Goal: Task Accomplishment & Management: Complete application form

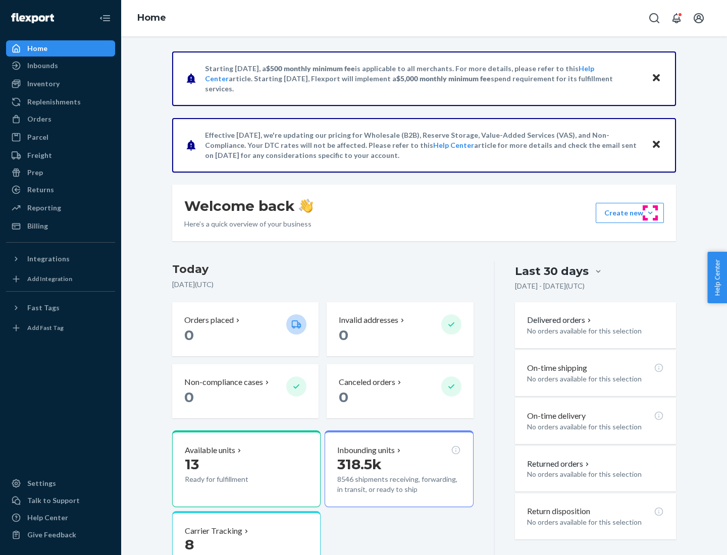
click at [650, 213] on button "Create new Create new inbound Create new order Create new product" at bounding box center [630, 213] width 68 height 20
click at [61, 66] on div "Inbounds" at bounding box center [60, 66] width 107 height 14
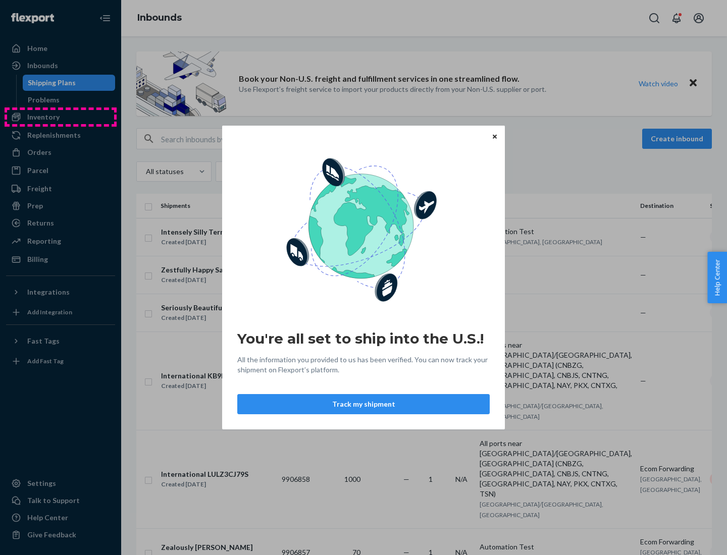
click at [61, 117] on div "You're all set to ship into the U.S.! All the information you provided to us ha…" at bounding box center [363, 277] width 727 height 555
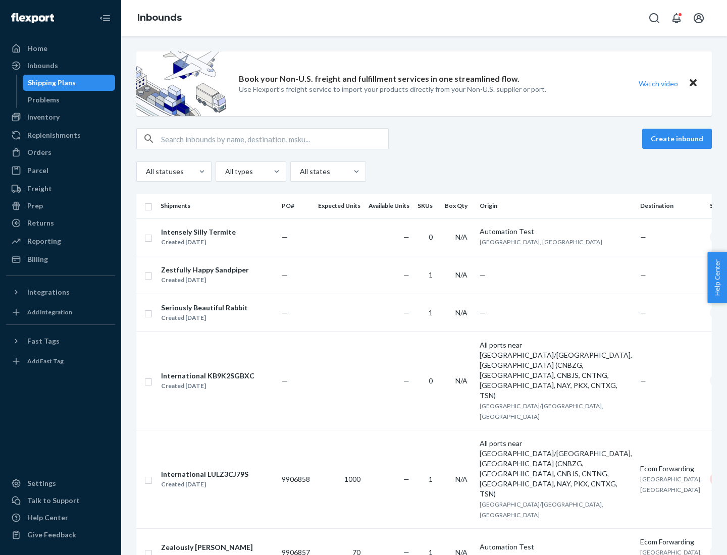
click at [424, 18] on div "Inbounds" at bounding box center [424, 18] width 606 height 36
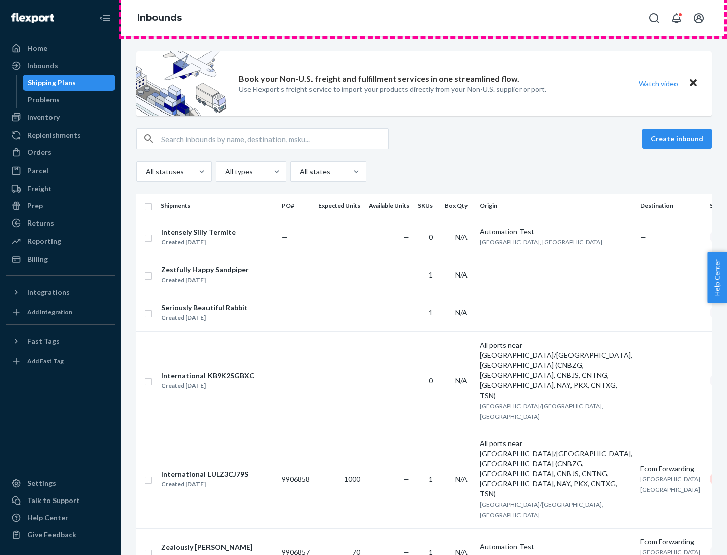
click at [424, 18] on div "Inbounds" at bounding box center [424, 18] width 606 height 36
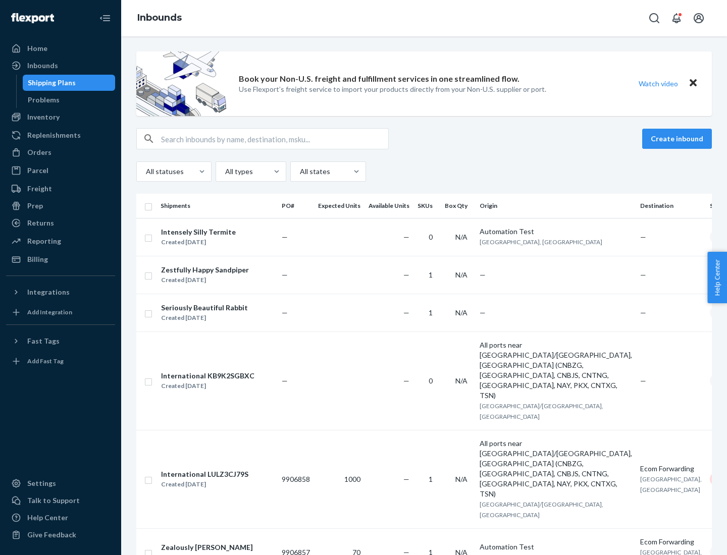
click at [424, 172] on div "All statuses All types All states" at bounding box center [424, 172] width 576 height 20
click at [50, 83] on div "Shipping Plans" at bounding box center [52, 83] width 48 height 10
click at [679, 139] on button "Create inbound" at bounding box center [677, 139] width 70 height 20
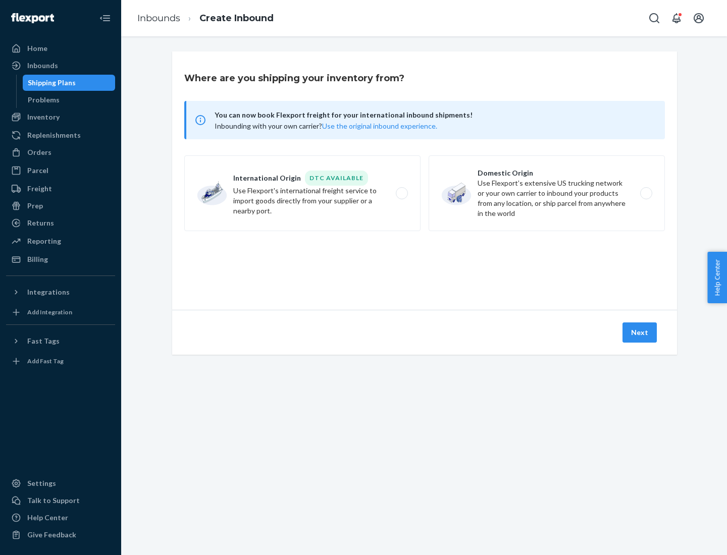
click at [302, 193] on label "International Origin DTC Available Use Flexport's international freight service…" at bounding box center [302, 194] width 236 height 76
click at [401, 193] on input "International Origin DTC Available Use Flexport's international freight service…" at bounding box center [404, 193] width 7 height 7
radio input "true"
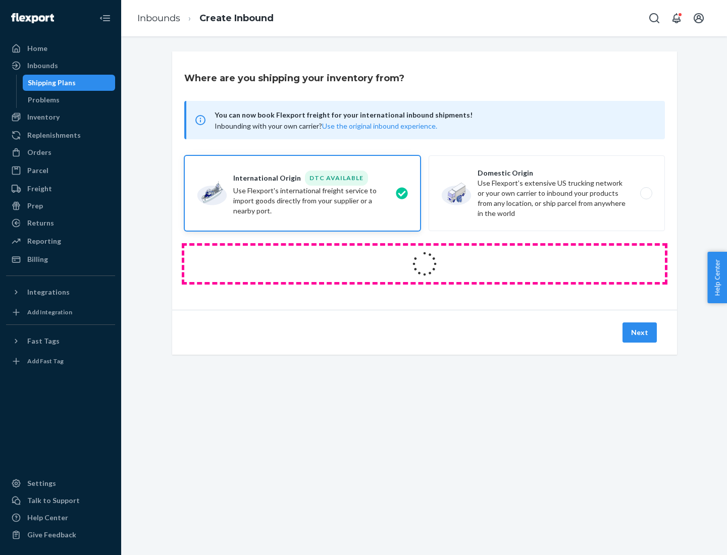
click at [425, 264] on icon at bounding box center [424, 263] width 33 height 33
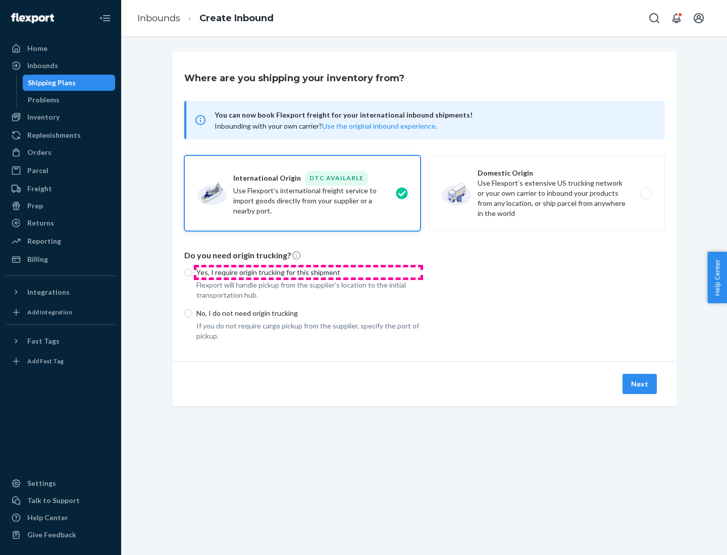
click at [309, 272] on p "Yes, I require origin trucking for this shipment" at bounding box center [308, 273] width 224 height 10
click at [192, 272] on input "Yes, I require origin trucking for this shipment" at bounding box center [188, 273] width 8 height 8
radio input "true"
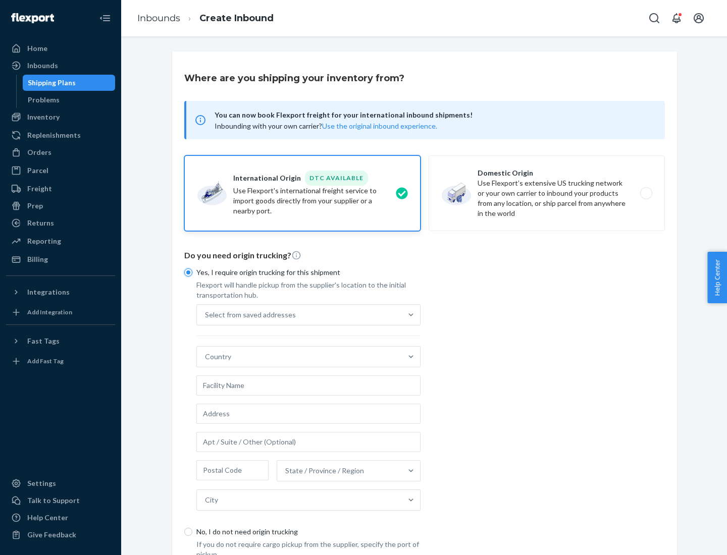
scroll to position [19, 0]
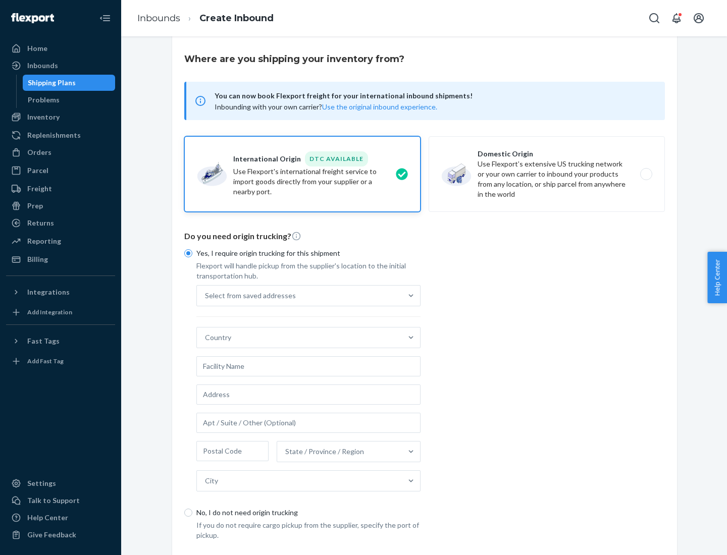
click at [299, 295] on div "Select from saved addresses" at bounding box center [299, 296] width 205 height 20
click at [206, 295] on input "Select from saved addresses" at bounding box center [205, 296] width 1 height 10
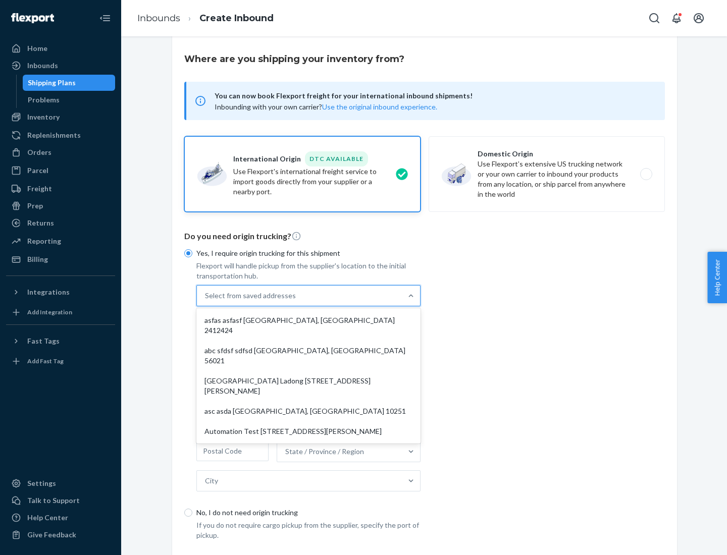
scroll to position [44, 0]
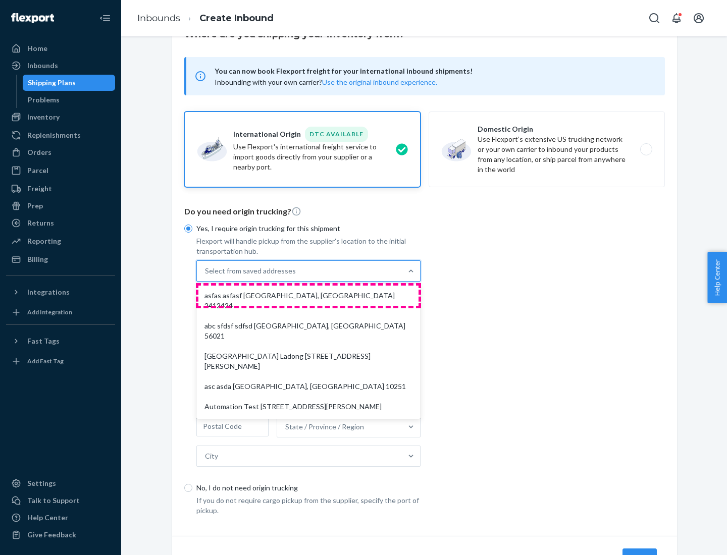
click at [309, 295] on div "asfas asfasf [GEOGRAPHIC_DATA], [GEOGRAPHIC_DATA] 2412424" at bounding box center [308, 301] width 220 height 30
click at [206, 276] on input "option asfas asfasf [GEOGRAPHIC_DATA], [GEOGRAPHIC_DATA] 2412424 focused, 1 of …" at bounding box center [205, 271] width 1 height 10
type input "asfas"
type input "asfasf"
type input "2412424"
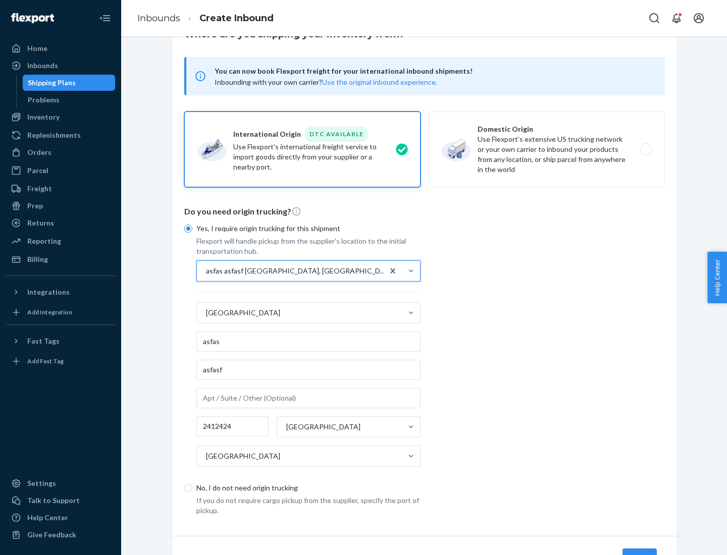
scroll to position [94, 0]
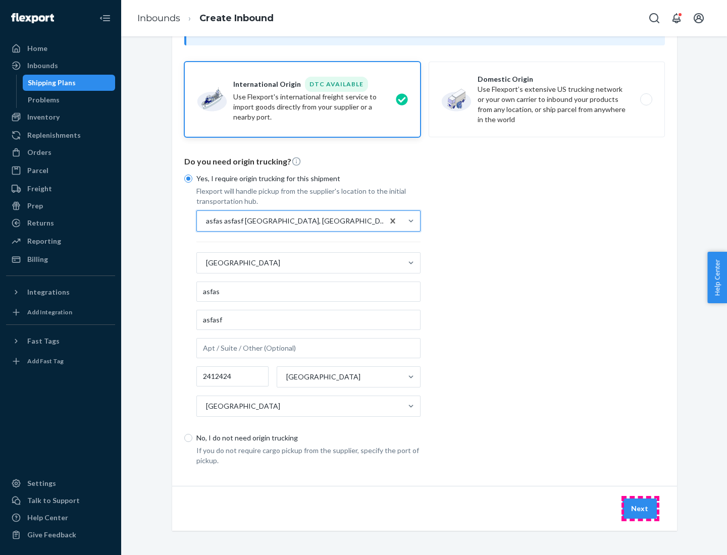
click at [640, 509] on button "Next" at bounding box center [640, 509] width 34 height 20
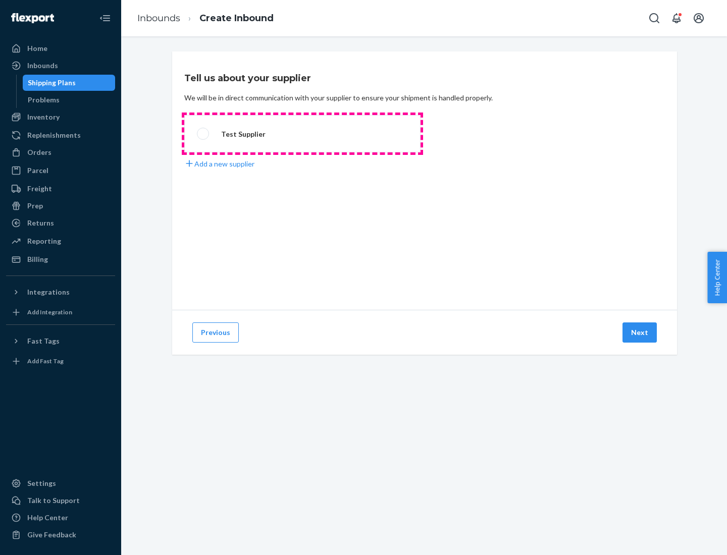
click at [302, 134] on label "Test Supplier" at bounding box center [302, 133] width 236 height 37
click at [204, 134] on input "Test Supplier" at bounding box center [200, 134] width 7 height 7
radio input "true"
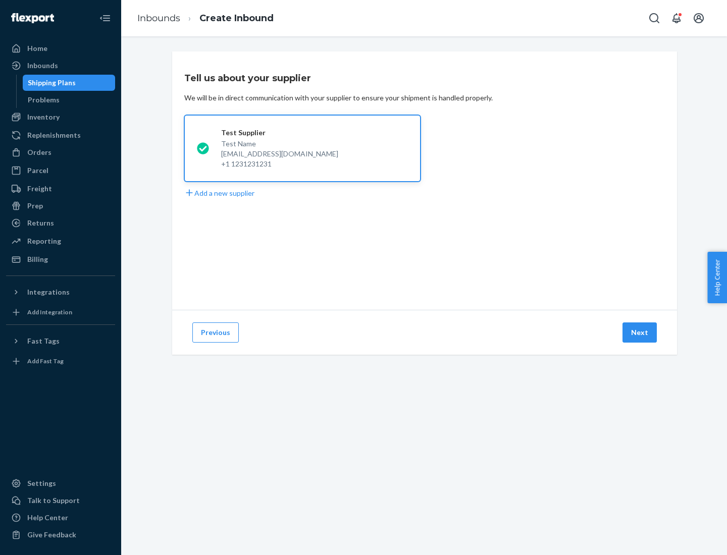
click at [640, 333] on button "Next" at bounding box center [640, 333] width 34 height 20
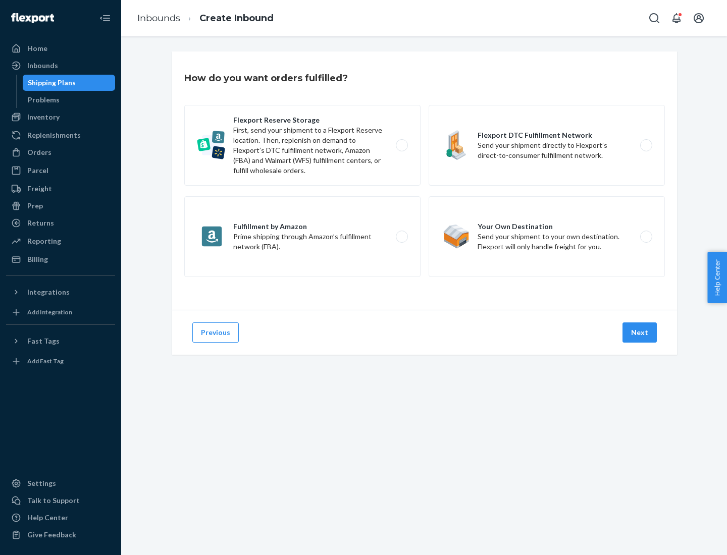
click at [302, 237] on label "Fulfillment by Amazon Prime shipping through Amazon’s fulfillment network (FBA)." at bounding box center [302, 236] width 236 height 81
click at [401, 237] on input "Fulfillment by Amazon Prime shipping through Amazon’s fulfillment network (FBA)." at bounding box center [404, 237] width 7 height 7
radio input "true"
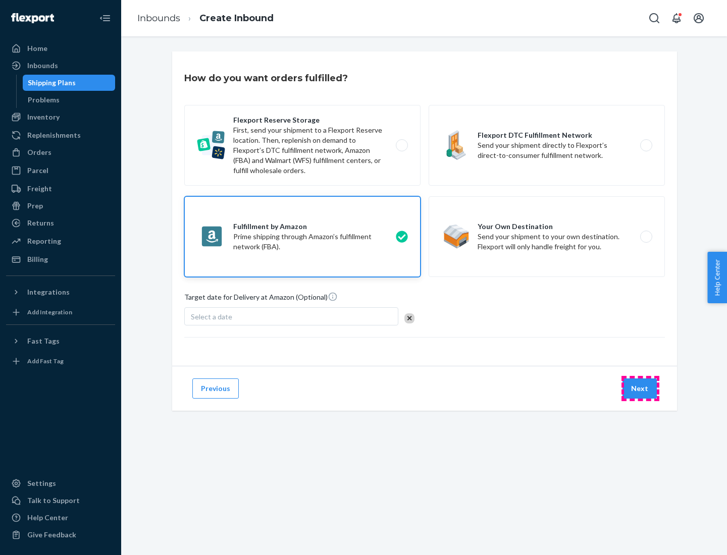
click at [640, 389] on button "Next" at bounding box center [640, 389] width 34 height 20
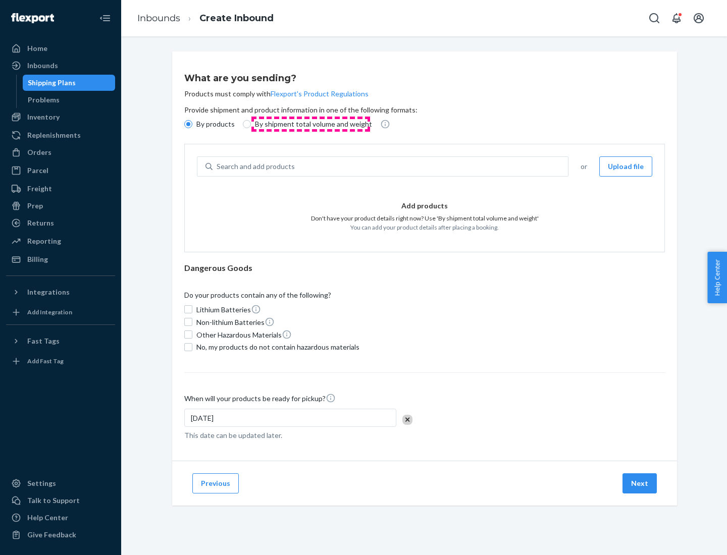
click at [311, 124] on p "By shipment total volume and weight" at bounding box center [313, 124] width 117 height 10
click at [251, 124] on input "By shipment total volume and weight" at bounding box center [247, 124] width 8 height 8
radio input "true"
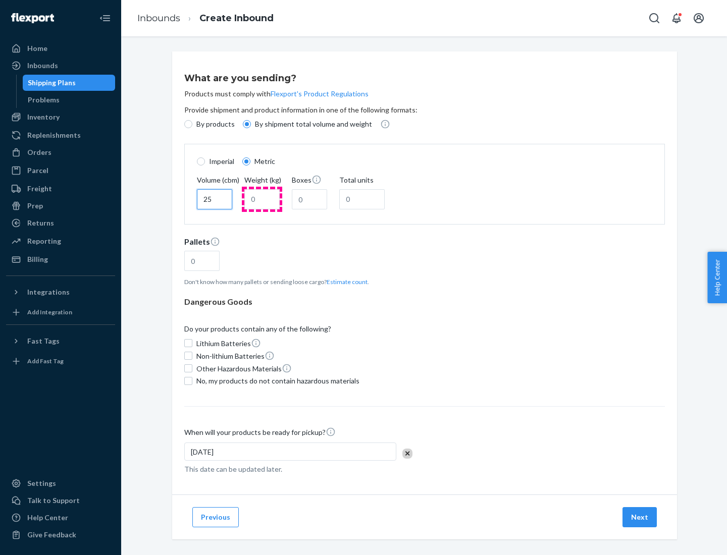
type input "25"
type input "100"
type input "50"
type input "500"
click at [345, 282] on button "Estimate count" at bounding box center [347, 282] width 41 height 9
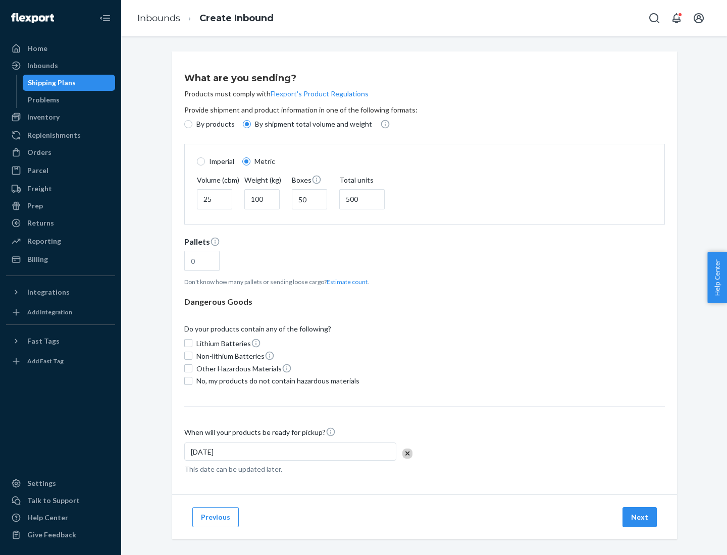
type input "16"
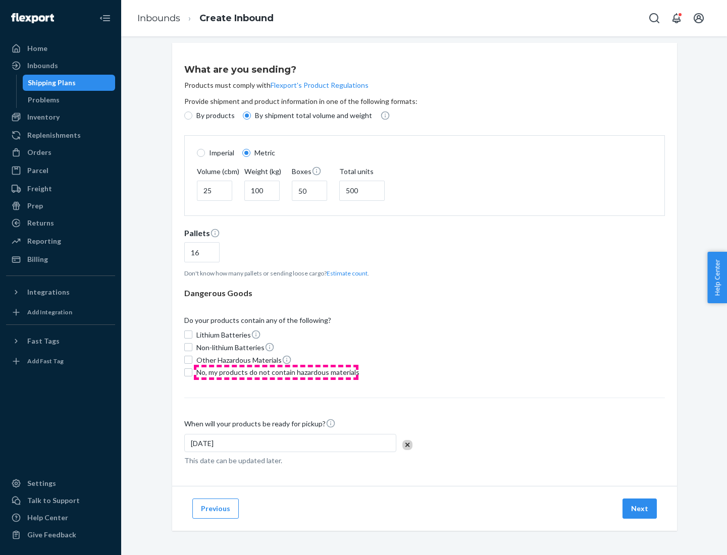
click at [276, 372] on span "No, my products do not contain hazardous materials" at bounding box center [277, 373] width 163 height 10
click at [192, 372] on input "No, my products do not contain hazardous materials" at bounding box center [188, 373] width 8 height 8
checkbox input "true"
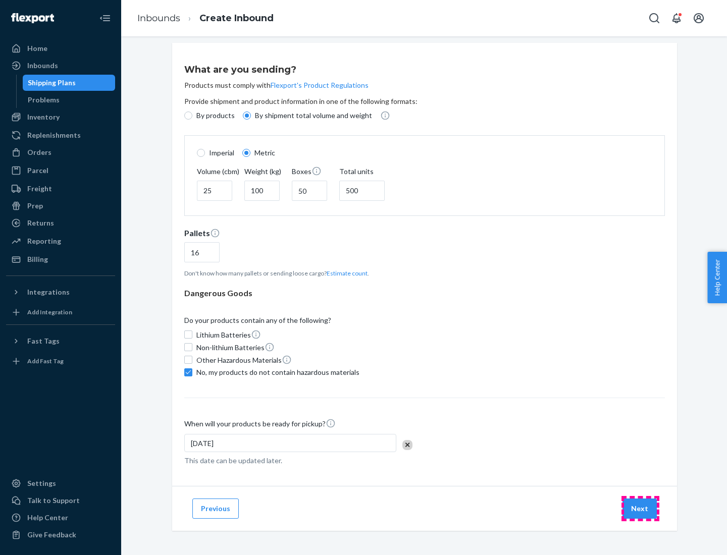
click at [640, 509] on button "Next" at bounding box center [640, 509] width 34 height 20
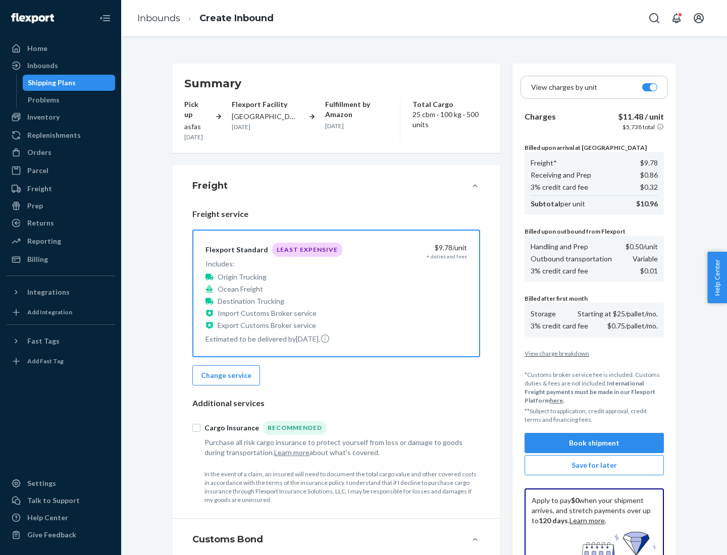
scroll to position [147, 0]
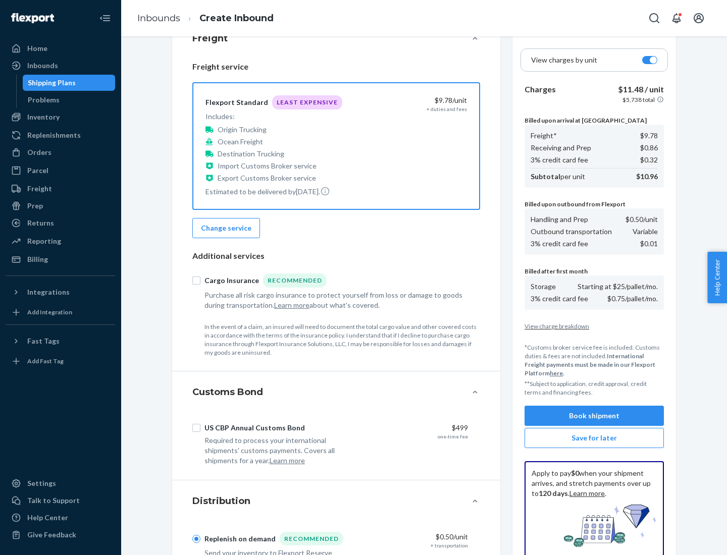
click at [594, 416] on button "Book shipment" at bounding box center [594, 416] width 139 height 20
